Goal: Information Seeking & Learning: Learn about a topic

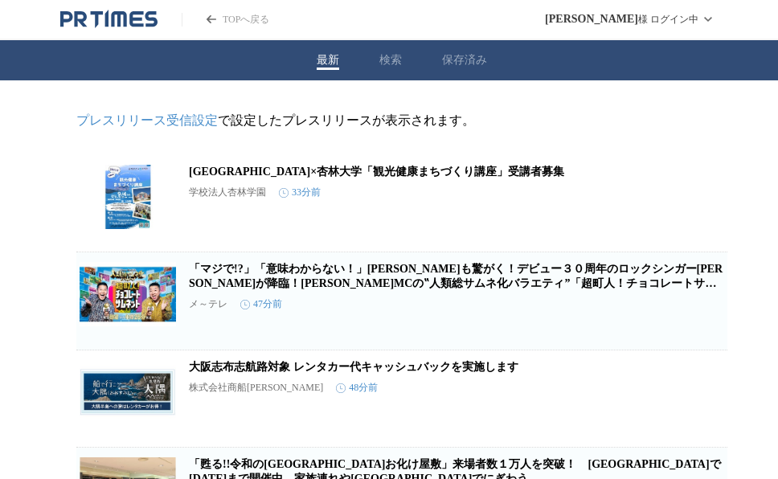
click at [382, 59] on button "検索" at bounding box center [390, 60] width 22 height 14
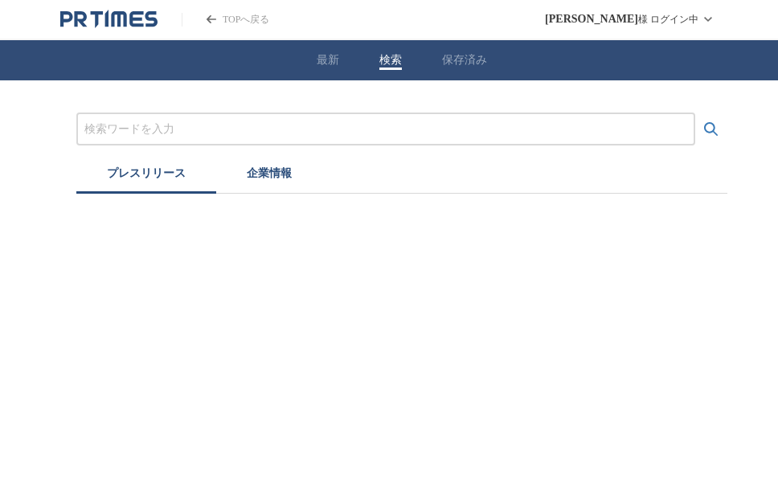
click at [382, 120] on input "プレスリリースおよび企業を検索する" at bounding box center [385, 129] width 602 height 18
type input "あ"
click at [695, 113] on button "検索する" at bounding box center [711, 129] width 32 height 32
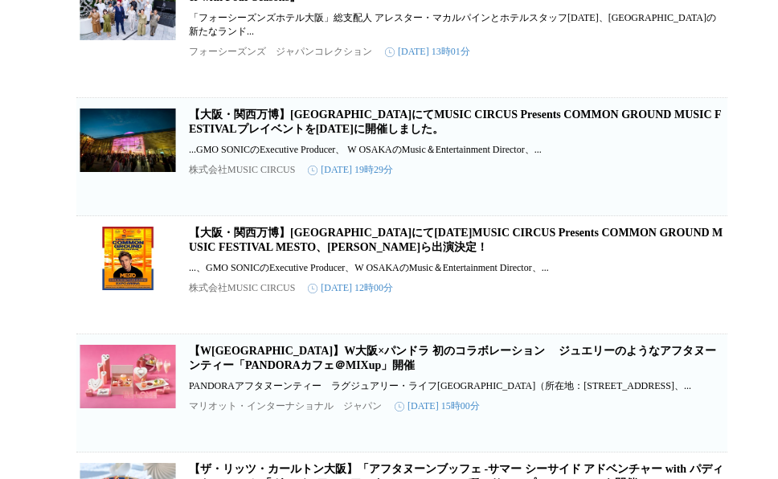
scroll to position [535, 0]
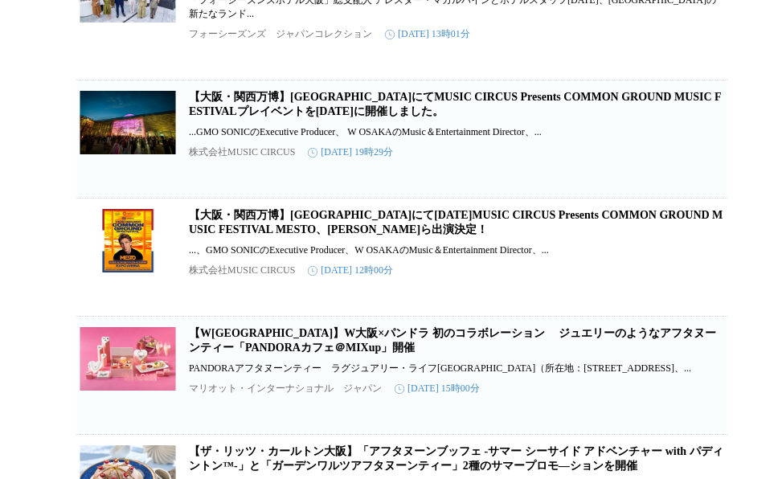
click at [296, 353] on link "【W[GEOGRAPHIC_DATA]】W大阪×パンドラ 初のコラボレーション 　ジュエリーのようなアフタヌーンティー「PANDORAカフェ＠MIXup」開催" at bounding box center [452, 340] width 527 height 27
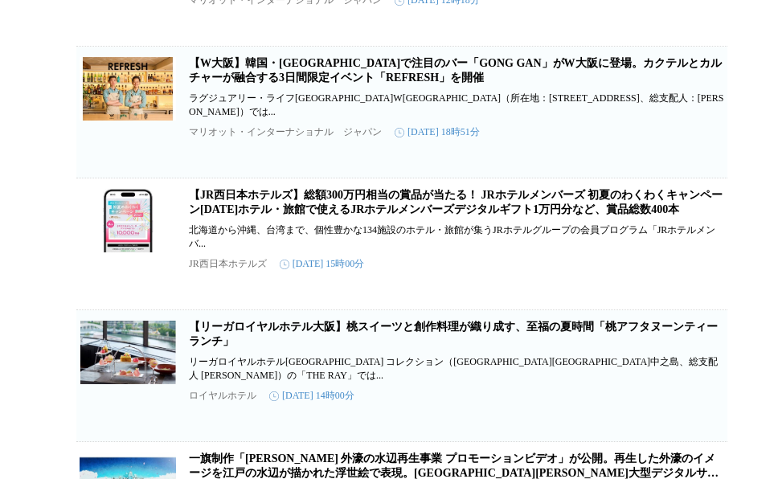
scroll to position [1724, 0]
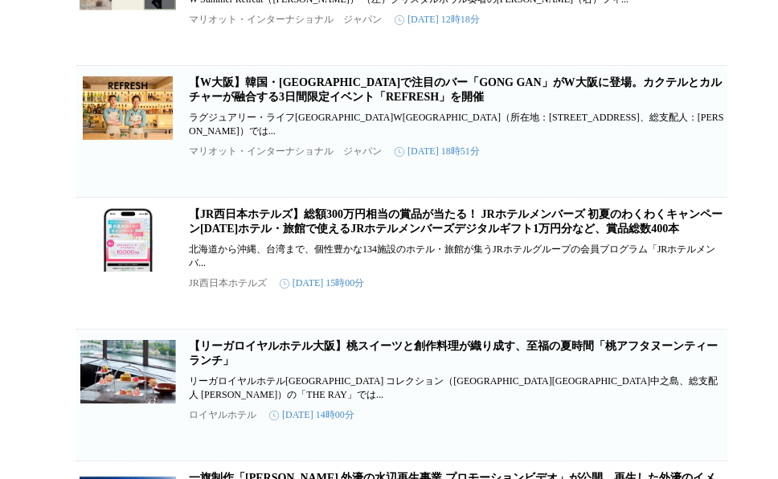
click at [268, 103] on link "【W大阪】韓国・[GEOGRAPHIC_DATA]で注目のバー「GONG GAN」がW大阪に登場。カクテルとカルチャーが融合する3日間限定イベント「REFRE…" at bounding box center [455, 89] width 533 height 27
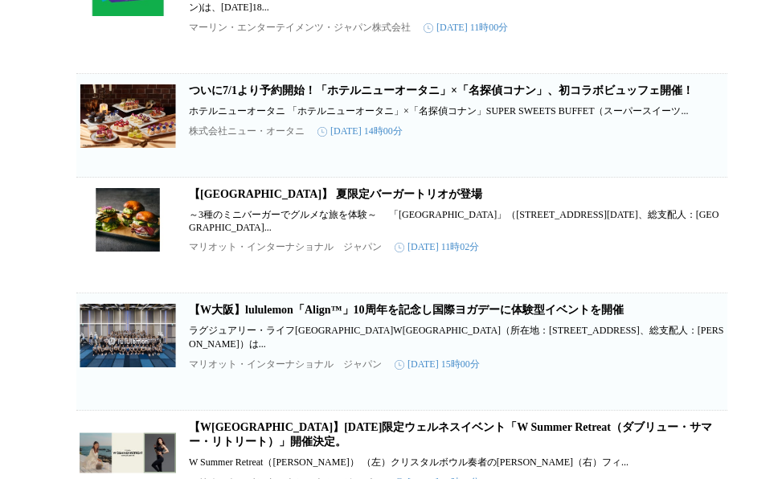
scroll to position [1267, 0]
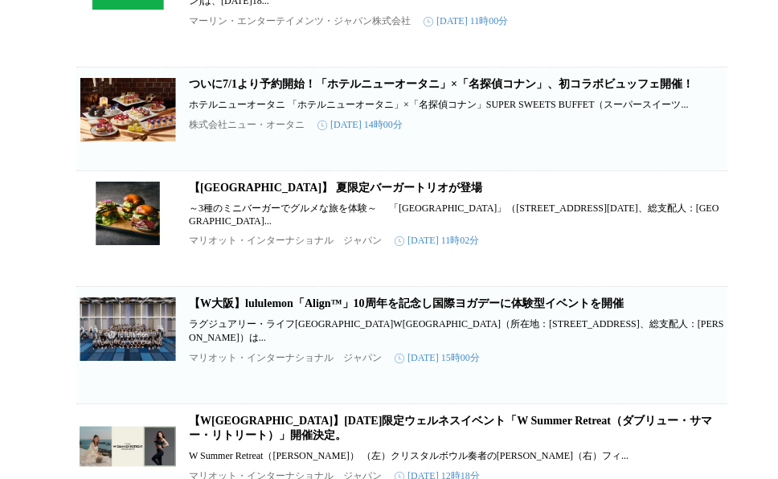
click at [382, 309] on link "【W大阪】lululemon「Align™」10周年を記念し国際ヨガデーに体験型イベントを開催" at bounding box center [406, 303] width 435 height 12
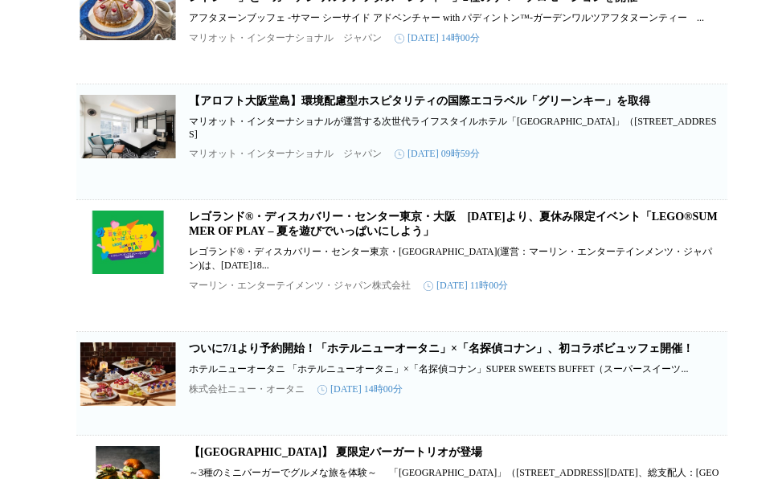
scroll to position [0, 0]
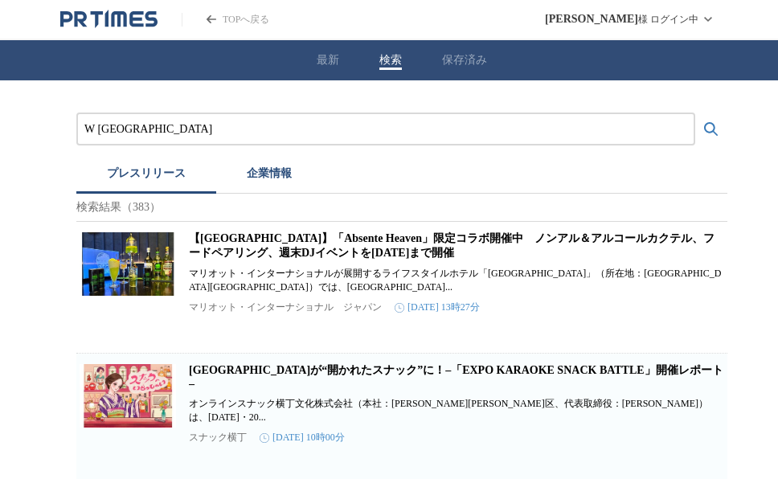
click at [154, 129] on input "W [GEOGRAPHIC_DATA]" at bounding box center [385, 129] width 602 height 18
click at [695, 113] on button "検索する" at bounding box center [711, 129] width 32 height 32
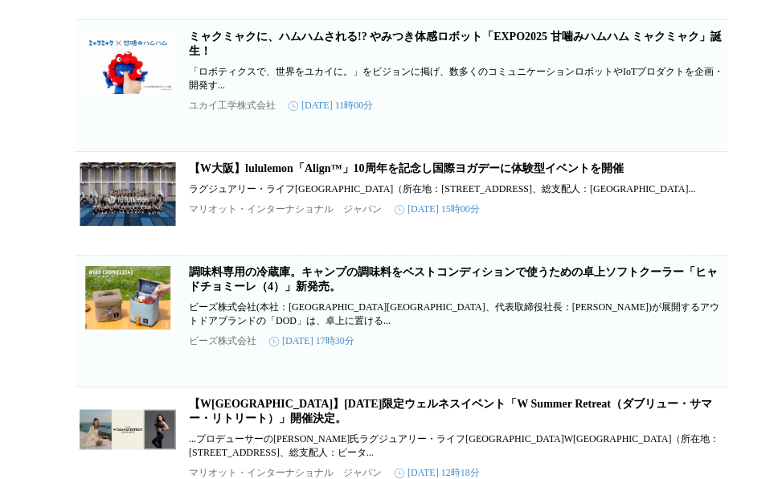
scroll to position [5760, 0]
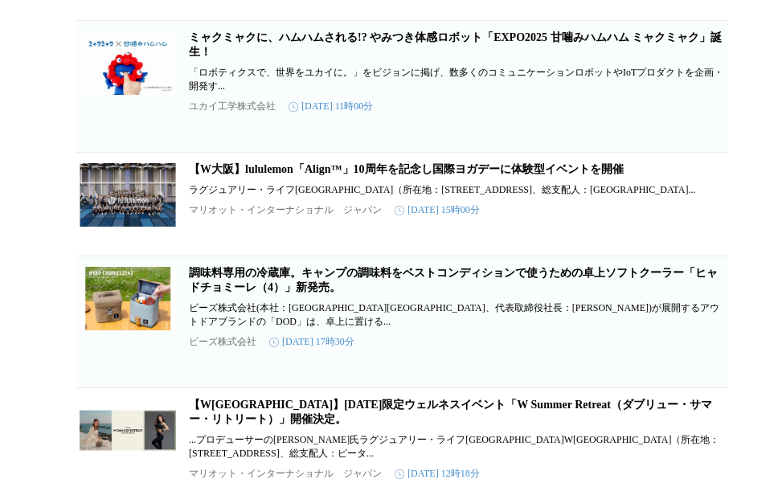
click at [392, 175] on link "【W大阪】lululemon「Align™」10周年を記念し国際ヨガデーに体験型イベントを開催" at bounding box center [406, 169] width 435 height 12
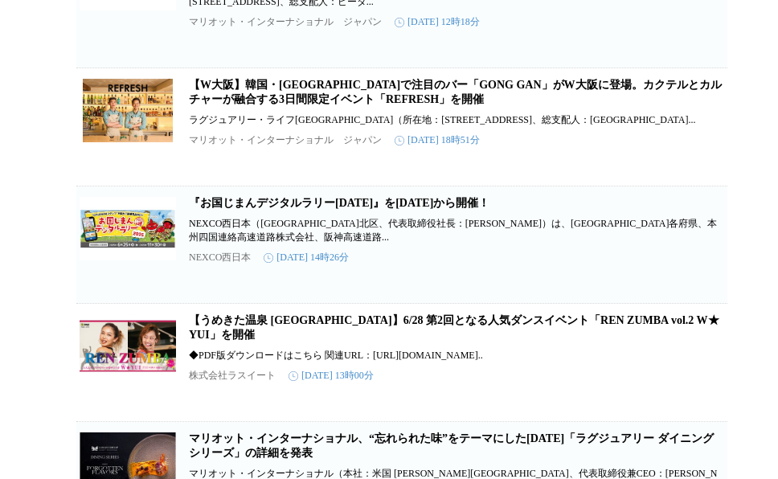
scroll to position [6075, 0]
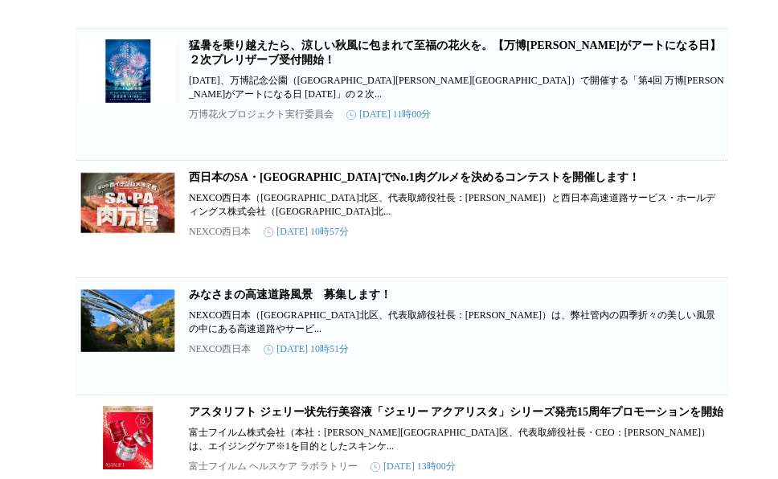
scroll to position [0, 0]
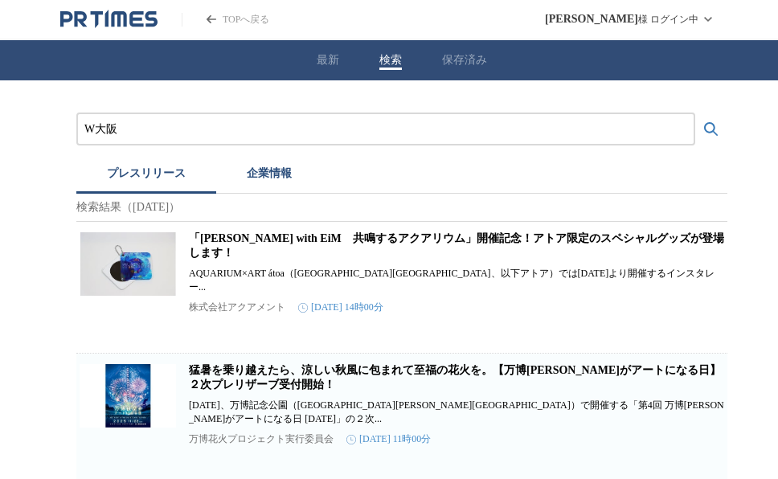
click at [302, 134] on input "W大阪" at bounding box center [385, 129] width 602 height 18
type input "W"
type input "アロフト大阪"
click at [695, 113] on button "検索する" at bounding box center [711, 129] width 32 height 32
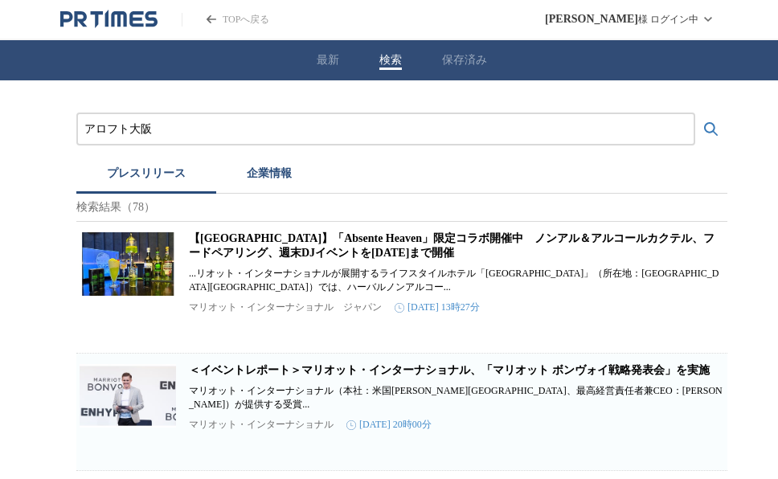
click at [357, 241] on link "【[GEOGRAPHIC_DATA]】「Absente Heaven」限定コラボ開催中　ノンアル＆アルコールカクテル、フードペアリング、週末DJイベントを[D…" at bounding box center [451, 245] width 525 height 27
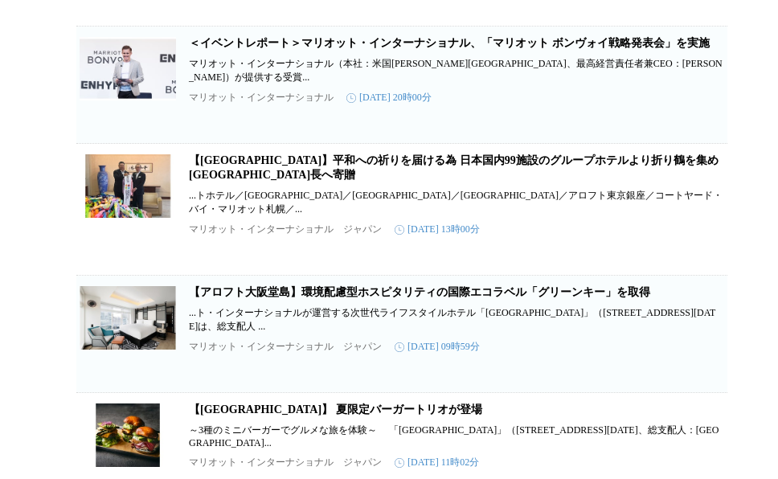
scroll to position [455, 0]
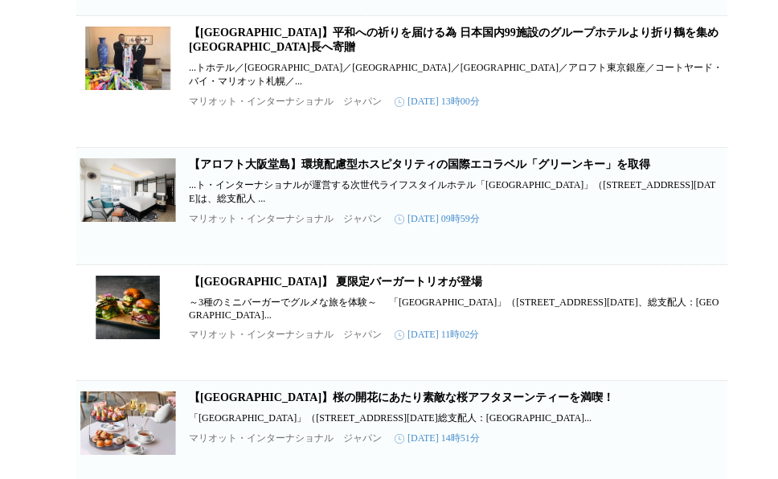
click at [370, 170] on link "【アロフト大阪堂島】環境配慮型ホスピタリティの国際エコラベル「グリーンキー」を取得" at bounding box center [419, 164] width 461 height 12
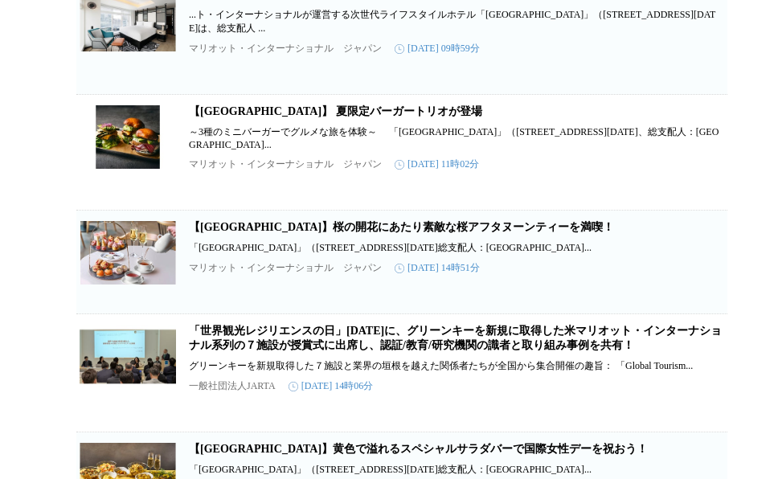
scroll to position [0, 0]
